Goal: Task Accomplishment & Management: Manage account settings

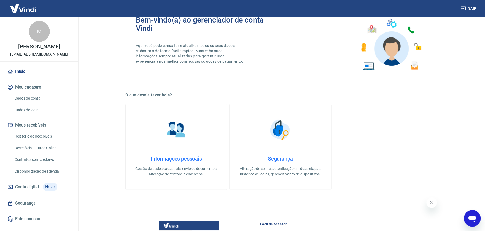
scroll to position [26, 0]
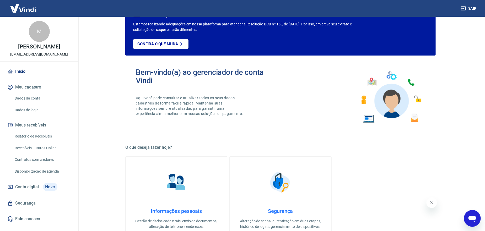
click at [31, 96] on link "Dados da conta" at bounding box center [43, 98] width 60 height 11
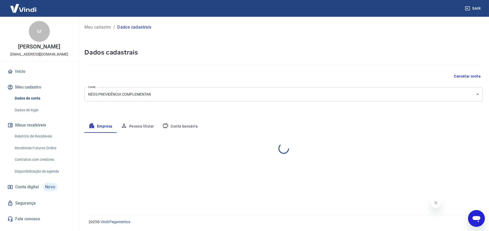
select select "BA"
select select "business"
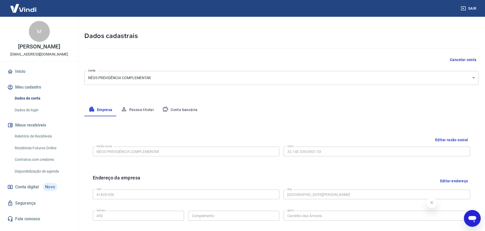
scroll to position [16, 0]
click at [19, 72] on link "Início" at bounding box center [39, 72] width 66 height 12
